Goal: Information Seeking & Learning: Understand process/instructions

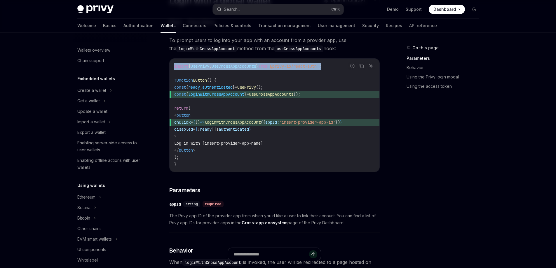
scroll to position [307, 0]
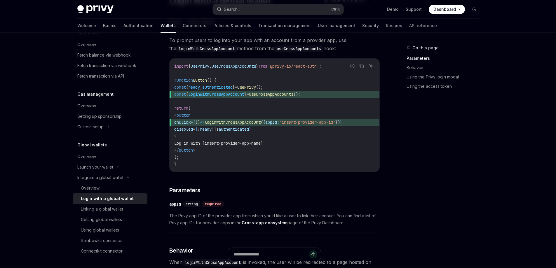
click at [233, 81] on code "import { usePrivy , useCrossAppAccounts } from '@privy-io/react-auth' ; functio…" at bounding box center [274, 115] width 201 height 105
drag, startPoint x: 333, startPoint y: 93, endPoint x: 177, endPoint y: 89, distance: 155.4
click at [177, 89] on code "import { usePrivy , useCrossAppAccounts } from '@privy-io/react-auth' ; functio…" at bounding box center [274, 115] width 201 height 105
copy code "const { ready , authenticated } = usePrivy (); const { loginWithCrossAppAccount…"
drag, startPoint x: 207, startPoint y: 149, endPoint x: 184, endPoint y: 116, distance: 40.7
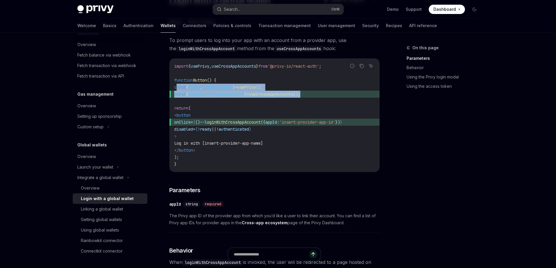
click at [184, 116] on code "import { usePrivy , useCrossAppAccounts } from '@privy-io/react-auth' ; functio…" at bounding box center [274, 115] width 201 height 105
copy code "< button onClick = { () => loginWithCrossAppAccount ({ appId: 'insert-provider-…"
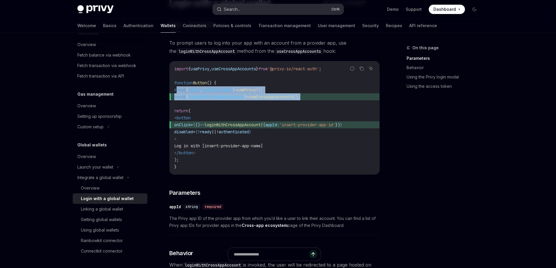
scroll to position [29, 0]
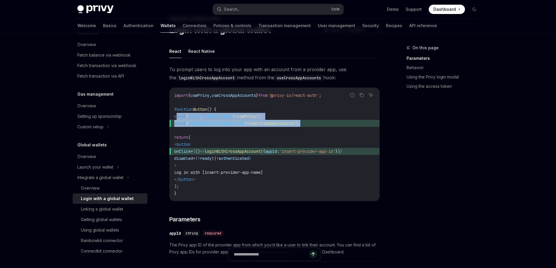
click at [212, 156] on span "ready" at bounding box center [206, 158] width 12 height 5
click at [239, 96] on span "useCrossAppAccounts" at bounding box center [234, 95] width 44 height 5
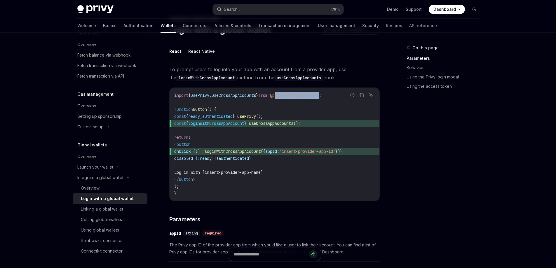
drag, startPoint x: 333, startPoint y: 94, endPoint x: 288, endPoint y: 94, distance: 45.5
click at [288, 94] on span "'@privy-io/react-auth'" at bounding box center [293, 95] width 51 height 5
copy span "privy-io/react-auth"
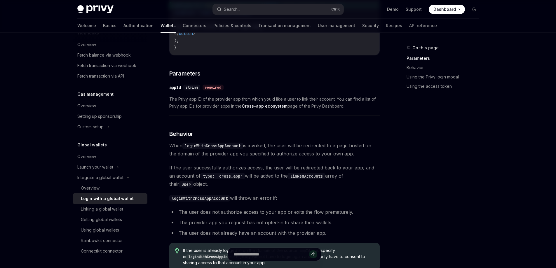
scroll to position [350, 0]
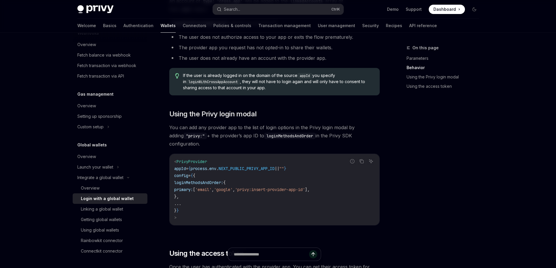
drag, startPoint x: 187, startPoint y: 212, endPoint x: 177, endPoint y: 154, distance: 58.7
click at [177, 158] on code "< PrivyProvider appId = { process . env . NEXT_PUBLIC_PRIVY_APP_ID || "" } conf…" at bounding box center [274, 189] width 201 height 63
copy code "< PrivyProvider appId = { process . env . NEXT_PUBLIC_PRIVY_APP_ID || "" } conf…"
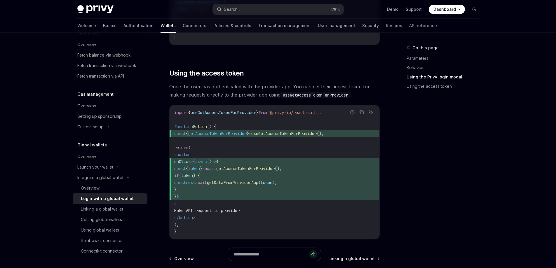
scroll to position [525, 0]
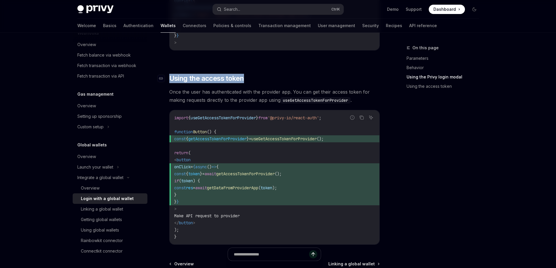
drag, startPoint x: 249, startPoint y: 74, endPoint x: 170, endPoint y: 71, distance: 78.9
click at [170, 74] on h2 "​ Using the access token" at bounding box center [274, 78] width 210 height 9
drag, startPoint x: 173, startPoint y: 72, endPoint x: 294, endPoint y: 68, distance: 121.2
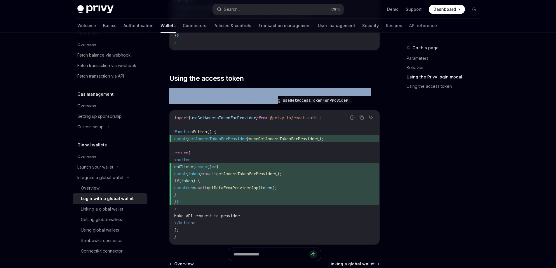
drag, startPoint x: 279, startPoint y: 95, endPoint x: 165, endPoint y: 88, distance: 113.8
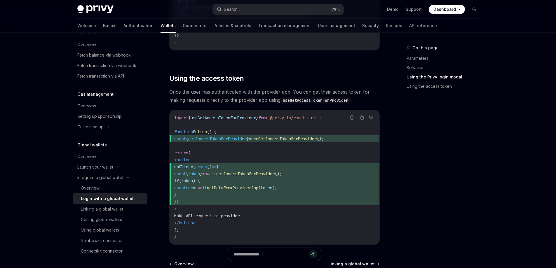
click at [242, 136] on span "const { getAccessTokenForProvider } = useGetAccessTokenForProvider ();" at bounding box center [274, 138] width 201 height 7
click at [244, 115] on span "useGetAccessTokenForProvider" at bounding box center [223, 117] width 65 height 5
copy span "useGetAccessTokenForProvider"
drag, startPoint x: 184, startPoint y: 160, endPoint x: 208, endPoint y: 185, distance: 34.9
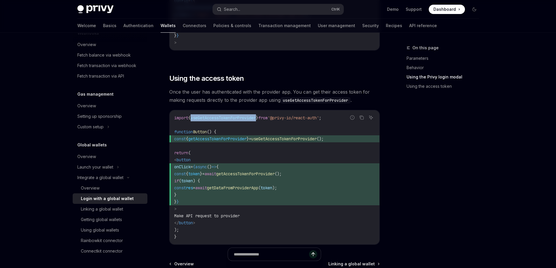
click at [208, 185] on code "import { useGetAccessTokenForProvider } from '@privy-io/react-auth' ; function …" at bounding box center [274, 177] width 201 height 126
click at [200, 199] on span "} }" at bounding box center [274, 202] width 201 height 7
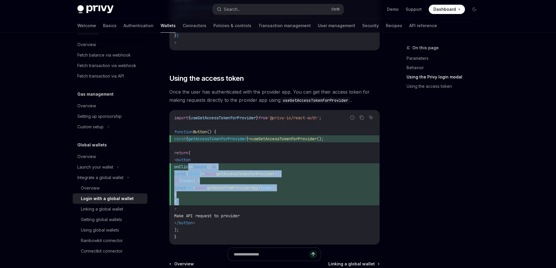
drag, startPoint x: 197, startPoint y: 196, endPoint x: 189, endPoint y: 159, distance: 37.5
click at [189, 159] on code "import { useGetAccessTokenForProvider } from '@privy-io/react-auth' ; function …" at bounding box center [274, 177] width 201 height 126
copy code "onClick = {async () => { const { token } = await getAccessTokenForProvider (); …"
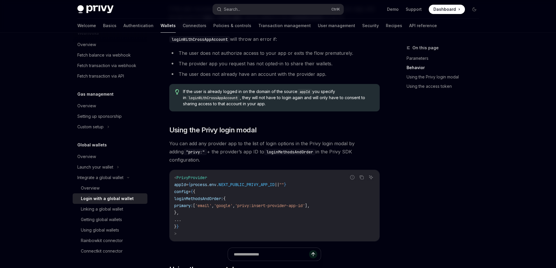
scroll to position [321, 0]
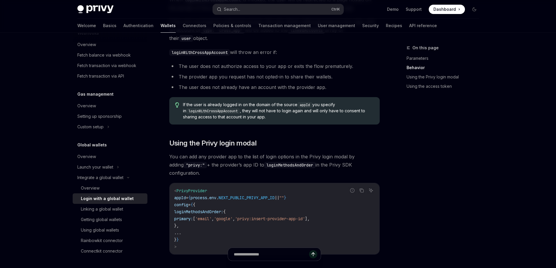
drag, startPoint x: 186, startPoint y: 240, endPoint x: 179, endPoint y: 181, distance: 59.1
click at [179, 183] on div "< PrivyProvider appId = { process . env . NEXT_PUBLIC_PRIVY_APP_ID || "" } conf…" at bounding box center [275, 218] width 210 height 71
copy code "< PrivyProvider appId = { process . env . NEXT_PUBLIC_PRIVY_APP_ID || "" } conf…"
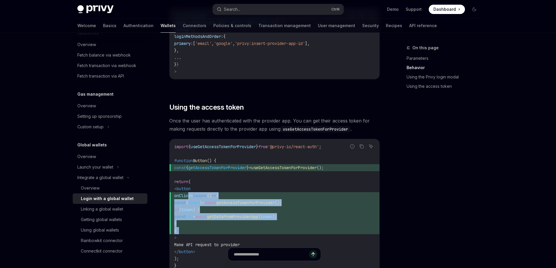
scroll to position [525, 0]
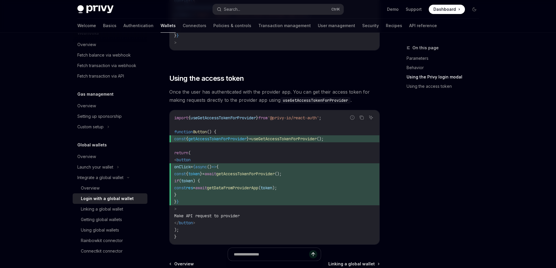
click at [188, 171] on span "{" at bounding box center [187, 173] width 2 height 5
drag, startPoint x: 194, startPoint y: 202, endPoint x: 183, endPoint y: 155, distance: 48.6
click at [183, 155] on code "import { useGetAccessTokenForProvider } from '@privy-io/react-auth' ; function …" at bounding box center [274, 177] width 201 height 126
copy code "< button onClick = {async () => { const { token } = await getAccessTokenForProv…"
click at [179, 178] on span "if" at bounding box center [176, 180] width 5 height 5
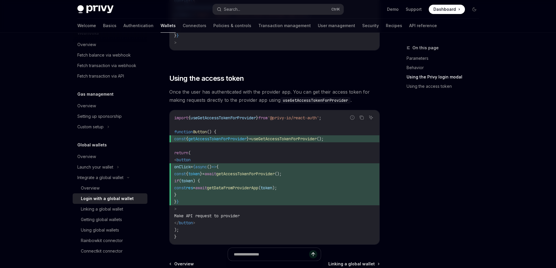
click at [197, 193] on code "import { useGetAccessTokenForProvider } from '@privy-io/react-auth' ; function …" at bounding box center [274, 177] width 201 height 126
click at [199, 199] on span "} }" at bounding box center [274, 202] width 201 height 7
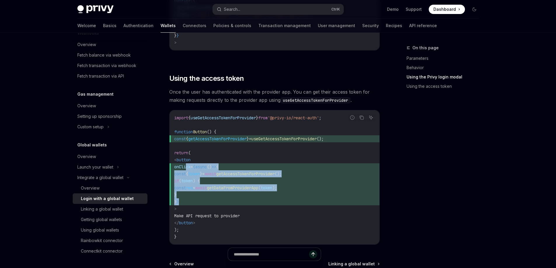
drag, startPoint x: 201, startPoint y: 196, endPoint x: 187, endPoint y: 163, distance: 35.7
click at [187, 163] on code "import { useGetAccessTokenForProvider } from '@privy-io/react-auth' ; function …" at bounding box center [274, 177] width 201 height 126
copy code "onClick = {async () => { const { token } = await getAccessTokenForProvider (); …"
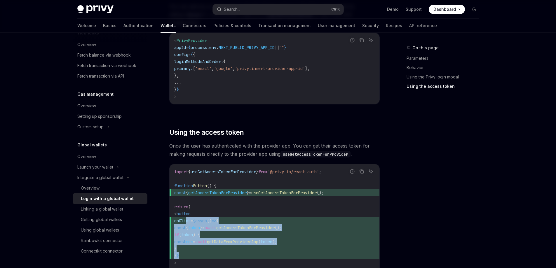
scroll to position [445, 0]
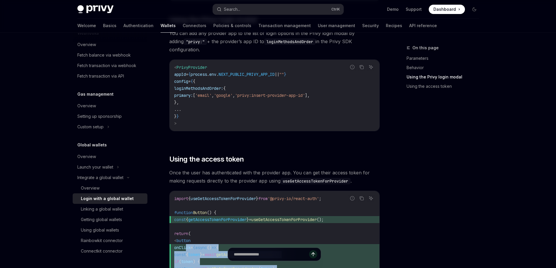
drag, startPoint x: 187, startPoint y: 115, endPoint x: 175, endPoint y: 58, distance: 58.2
click at [175, 64] on code "< PrivyProvider appId = { process . env . NEXT_PUBLIC_PRIVY_APP_ID || "" } conf…" at bounding box center [274, 95] width 201 height 63
copy code "< PrivyProvider appId = { process . env . NEXT_PUBLIC_PRIVY_APP_ID || "" } conf…"
click at [224, 73] on code "< PrivyProvider appId = { process . env . NEXT_PUBLIC_PRIVY_APP_ID || "" } conf…" at bounding box center [274, 95] width 201 height 63
click at [217, 110] on code "< PrivyProvider appId = { process . env . NEXT_PUBLIC_PRIVY_APP_ID || "" } conf…" at bounding box center [274, 95] width 201 height 63
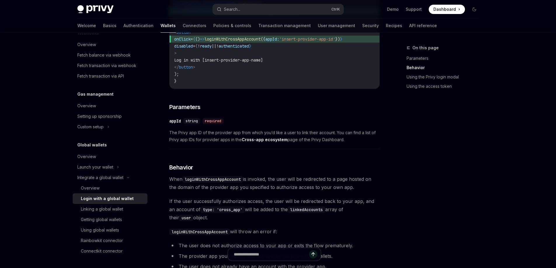
scroll to position [94, 0]
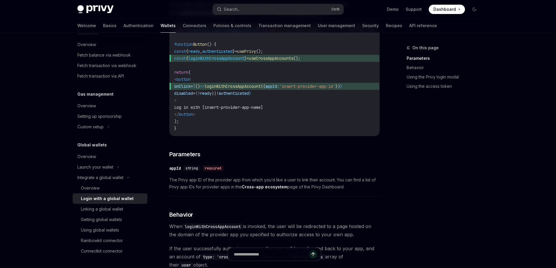
click at [212, 58] on span "loginWithCrossAppAccount" at bounding box center [216, 58] width 56 height 5
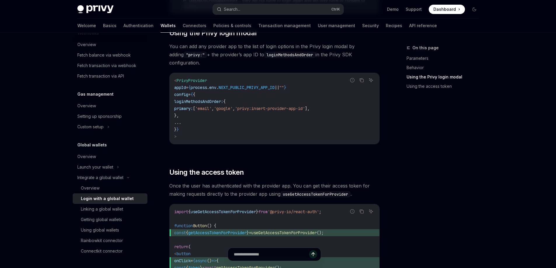
scroll to position [445, 0]
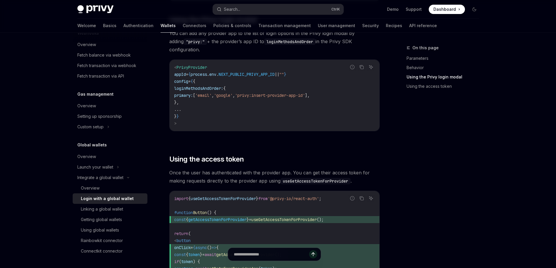
drag, startPoint x: 182, startPoint y: 119, endPoint x: 177, endPoint y: 62, distance: 58.0
click at [177, 64] on code "< PrivyProvider appId = { process . env . NEXT_PUBLIC_PRIVY_APP_ID || "" } conf…" at bounding box center [274, 95] width 201 height 63
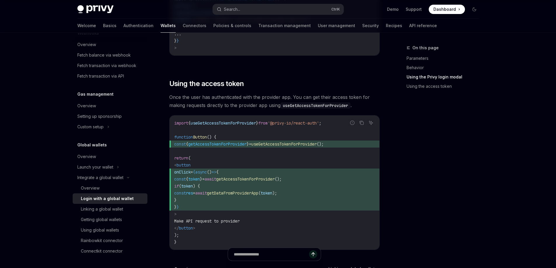
scroll to position [532, 0]
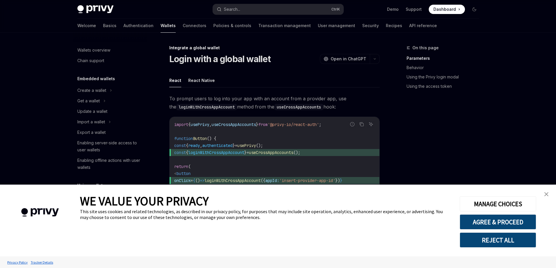
scroll to position [307, 0]
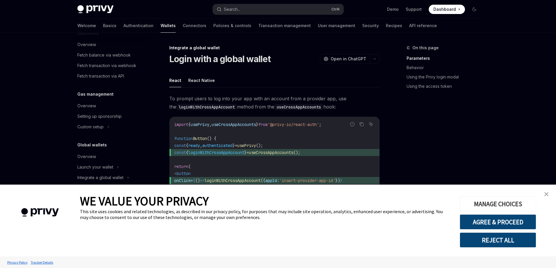
click at [512, 203] on button "MANAGE CHOICES" at bounding box center [498, 203] width 76 height 15
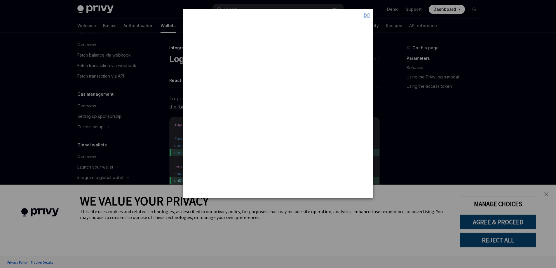
click at [368, 16] on img "close button" at bounding box center [367, 15] width 4 height 4
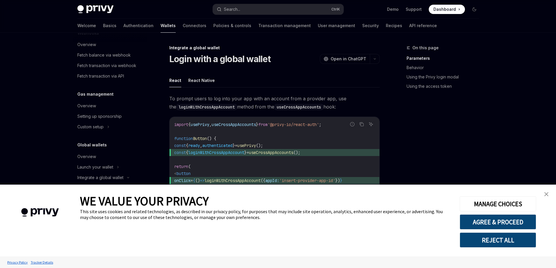
click at [546, 196] on img "close banner" at bounding box center [546, 194] width 4 height 4
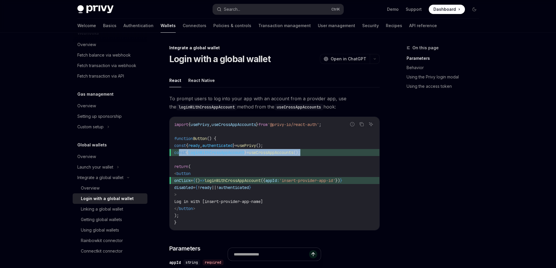
drag, startPoint x: 326, startPoint y: 152, endPoint x: 178, endPoint y: 154, distance: 147.2
click at [178, 154] on span "const { loginWithCrossAppAccount } = useCrossAppAccounts ();" at bounding box center [274, 152] width 201 height 7
copy span "const { loginWithCrossAppAccount } = useCrossAppAccounts ();"
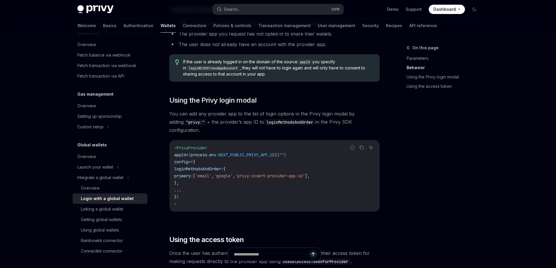
scroll to position [409, 0]
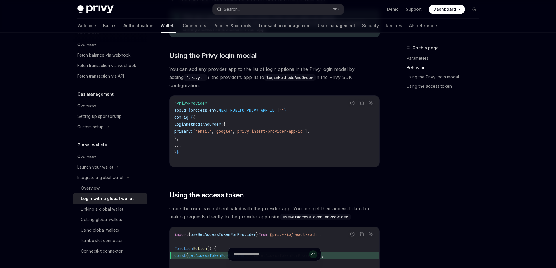
drag, startPoint x: 187, startPoint y: 155, endPoint x: 177, endPoint y: 99, distance: 57.3
click at [177, 100] on code "< PrivyProvider appId = { process . env . NEXT_PUBLIC_PRIVY_APP_ID || "" } conf…" at bounding box center [274, 131] width 201 height 63
copy code "< PrivyProvider appId = { process . env . NEXT_PUBLIC_PRIVY_APP_ID || "" } conf…"
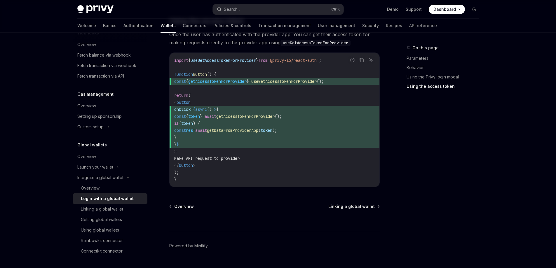
scroll to position [591, 0]
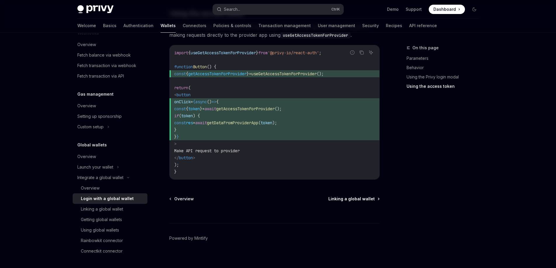
click at [365, 196] on span "Linking a global wallet" at bounding box center [351, 199] width 46 height 6
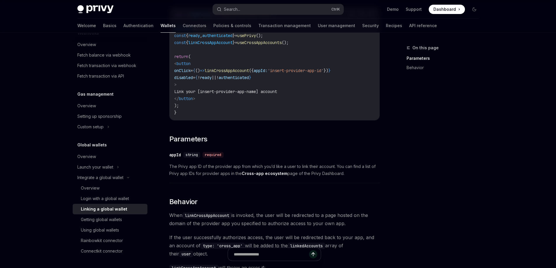
scroll to position [254, 0]
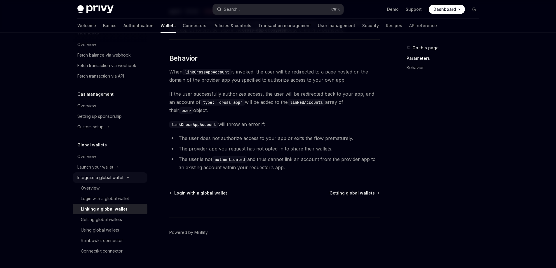
click at [114, 178] on div "Integrate a global wallet" at bounding box center [100, 177] width 46 height 7
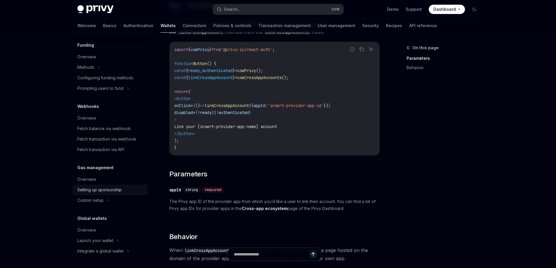
scroll to position [88, 0]
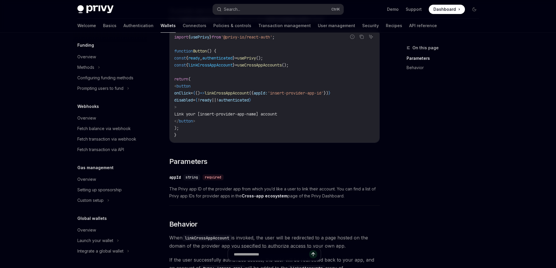
drag, startPoint x: 159, startPoint y: 135, endPoint x: 155, endPoint y: 137, distance: 4.3
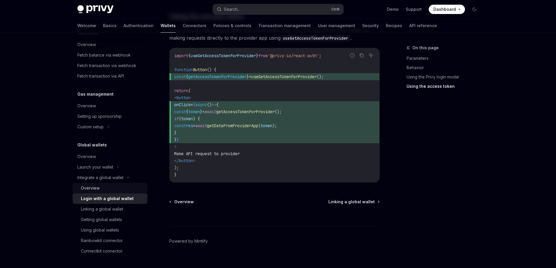
scroll to position [591, 0]
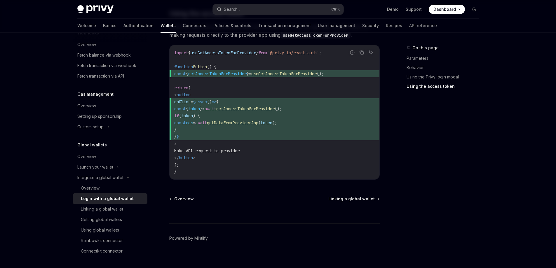
click at [110, 200] on div "Login with a global wallet" at bounding box center [107, 198] width 53 height 7
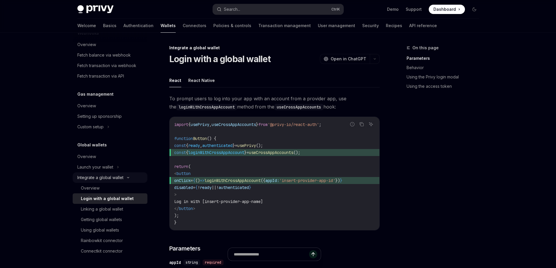
click at [112, 180] on div "Integrate a global wallet" at bounding box center [100, 177] width 46 height 7
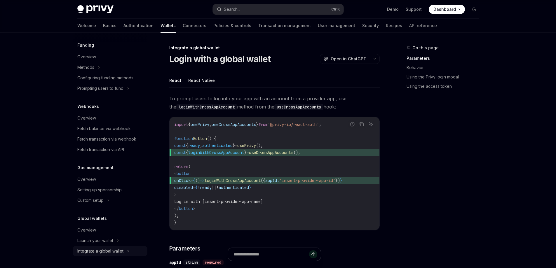
click at [117, 251] on div "Integrate a global wallet" at bounding box center [100, 251] width 46 height 7
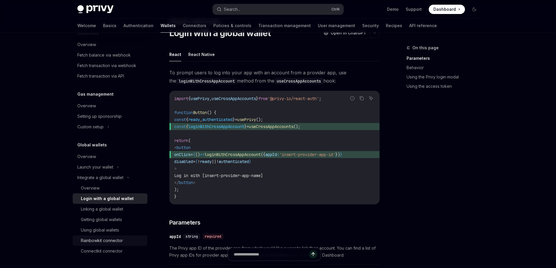
scroll to position [29, 0]
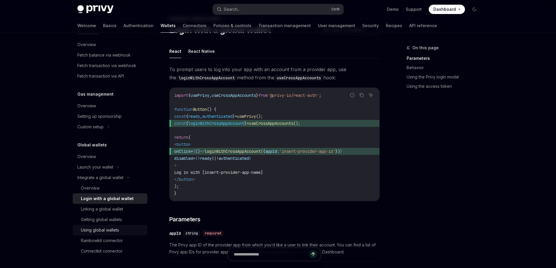
click at [120, 229] on div "Using global wallets" at bounding box center [112, 230] width 63 height 7
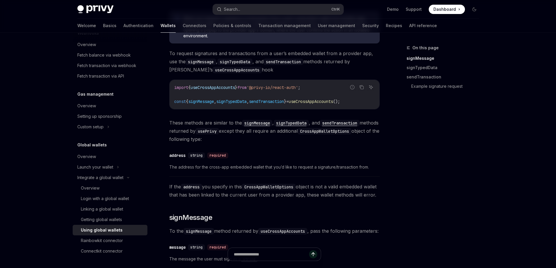
scroll to position [117, 0]
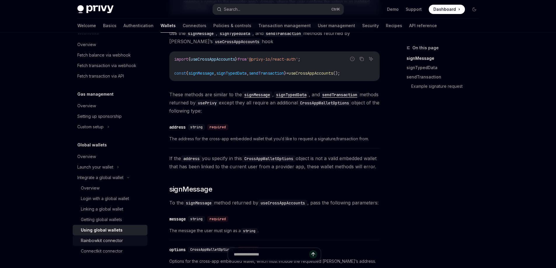
click at [101, 239] on div "Rainbowkit connector" at bounding box center [102, 240] width 42 height 7
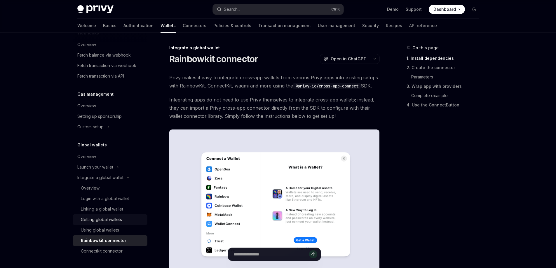
click at [104, 217] on div "Getting global wallets" at bounding box center [101, 219] width 41 height 7
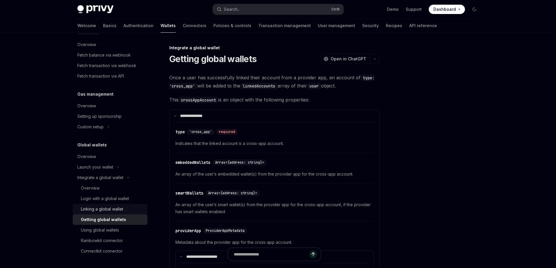
click at [100, 210] on div "Linking a global wallet" at bounding box center [102, 209] width 42 height 7
type textarea "*"
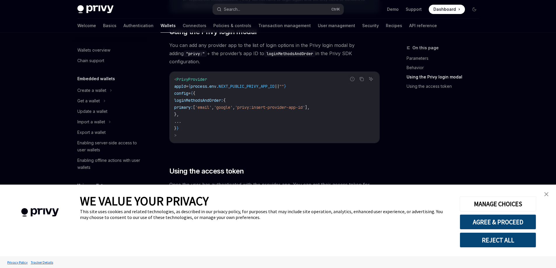
scroll to position [307, 0]
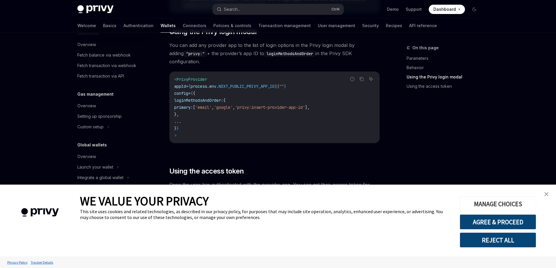
click at [505, 200] on button "MANAGE CHOICES" at bounding box center [498, 203] width 76 height 15
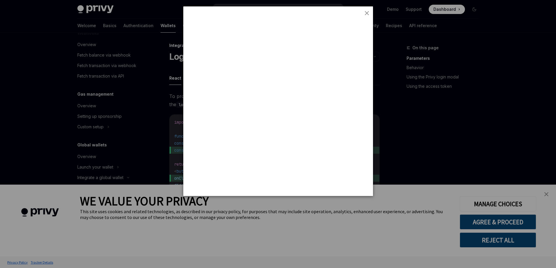
scroll to position [0, 0]
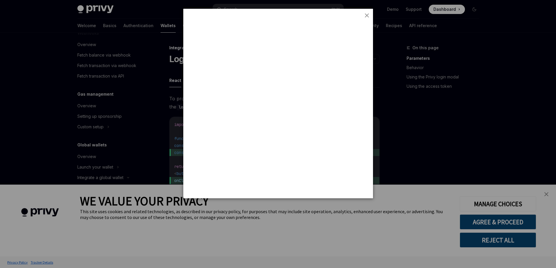
click at [524, 221] on div at bounding box center [278, 134] width 556 height 268
click at [545, 193] on div at bounding box center [278, 134] width 556 height 268
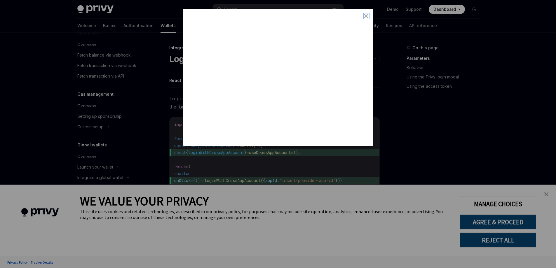
click at [367, 18] on div "close button" at bounding box center [366, 15] width 5 height 5
click at [365, 17] on img "close button" at bounding box center [366, 16] width 4 height 4
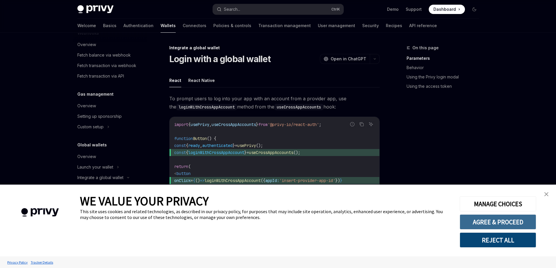
click at [507, 225] on button "AGREE & PROCEED" at bounding box center [498, 222] width 76 height 15
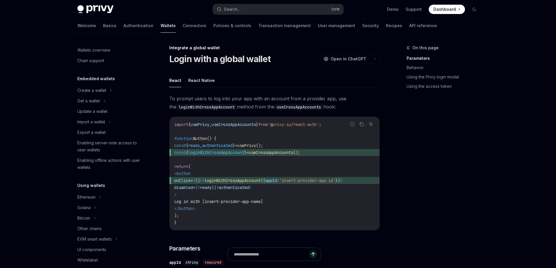
scroll to position [307, 0]
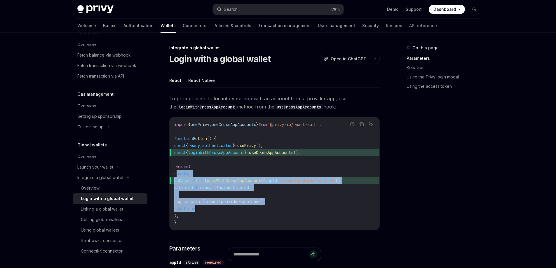
drag, startPoint x: 214, startPoint y: 207, endPoint x: 185, endPoint y: 172, distance: 44.6
click at [185, 172] on code "import { usePrivy , useCrossAppAccounts } from '@privy-io/react-auth' ; functio…" at bounding box center [274, 173] width 201 height 105
drag, startPoint x: 183, startPoint y: 174, endPoint x: 223, endPoint y: 210, distance: 53.8
click at [223, 210] on code "import { usePrivy , useCrossAppAccounts } from '@privy-io/react-auth' ; functio…" at bounding box center [274, 173] width 201 height 105
copy code "< button onClick = { () => loginWithCrossAppAccount ({ appId: 'insert-provider-…"
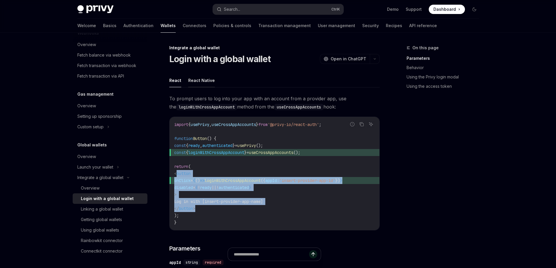
click at [208, 85] on button "React Native" at bounding box center [201, 81] width 27 height 14
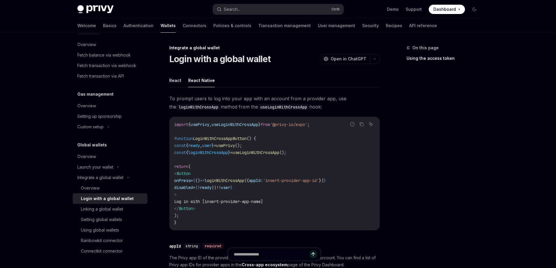
click at [178, 88] on div "React React Native To prompt users to log into your app with an account from a …" at bounding box center [274, 263] width 210 height 378
click at [172, 83] on button "React" at bounding box center [175, 81] width 12 height 14
type textarea "*"
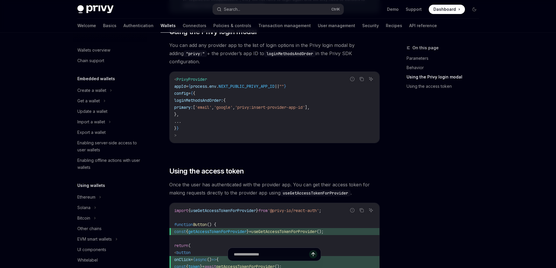
scroll to position [307, 0]
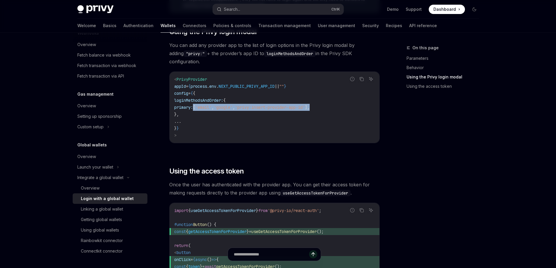
drag, startPoint x: 193, startPoint y: 102, endPoint x: 344, endPoint y: 103, distance: 151.2
click at [344, 103] on code "< PrivyProvider appId = { process . env . NEXT_PUBLIC_PRIVY_APP_ID || "" } conf…" at bounding box center [274, 107] width 201 height 63
copy span "primary: [ 'email' , 'google' , 'privy:insert-provider-app-id' ],"
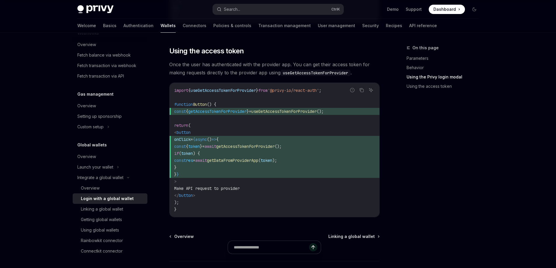
scroll to position [579, 0]
